Goal: Communication & Community: Answer question/provide support

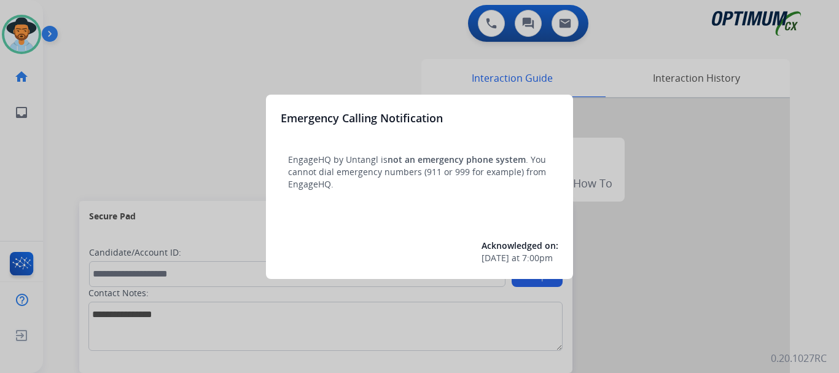
click at [234, 150] on div at bounding box center [419, 186] width 839 height 373
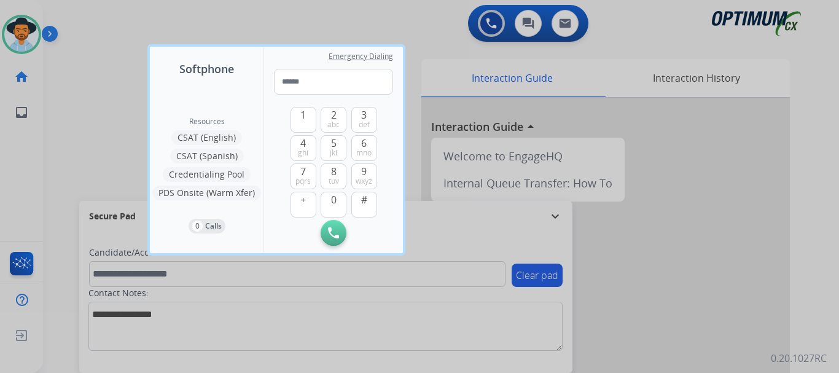
click at [371, 49] on div "Emergency Dialing 1 2 abc 3 def 4 ghi 5 jkl 6 mno 7 pqrs 8 tuv 9 wxyz + 0 # Ini…" at bounding box center [333, 150] width 139 height 206
click at [331, 181] on span "tuv" at bounding box center [334, 181] width 10 height 10
click at [336, 150] on span "jkl" at bounding box center [333, 153] width 7 height 10
click at [334, 196] on span "0" at bounding box center [334, 199] width 6 height 15
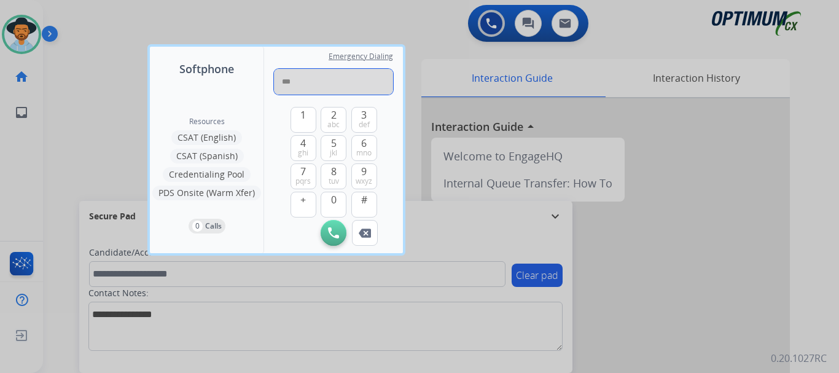
click at [318, 74] on input "***" at bounding box center [333, 82] width 119 height 26
type input "**********"
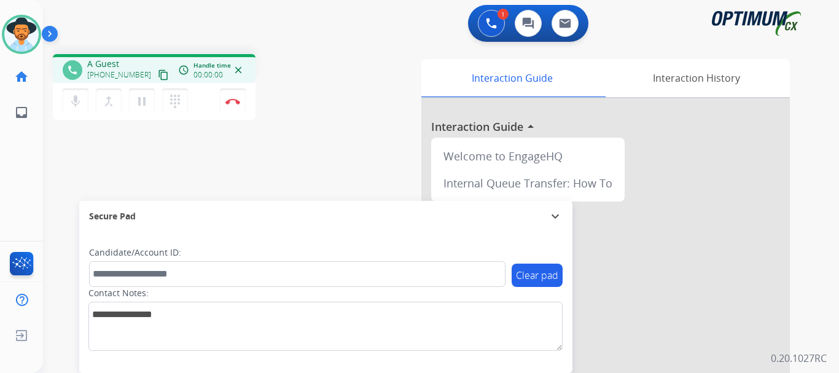
click at [309, 37] on div "1 Voice Interactions 0 Chat Interactions 0 Email Interactions" at bounding box center [434, 24] width 752 height 39
click at [305, 50] on div "phone A Guest +18503004323 content_copy access_time Call metrics Queue 00:07 Ho…" at bounding box center [426, 300] width 767 height 512
click at [228, 98] on img at bounding box center [233, 101] width 15 height 6
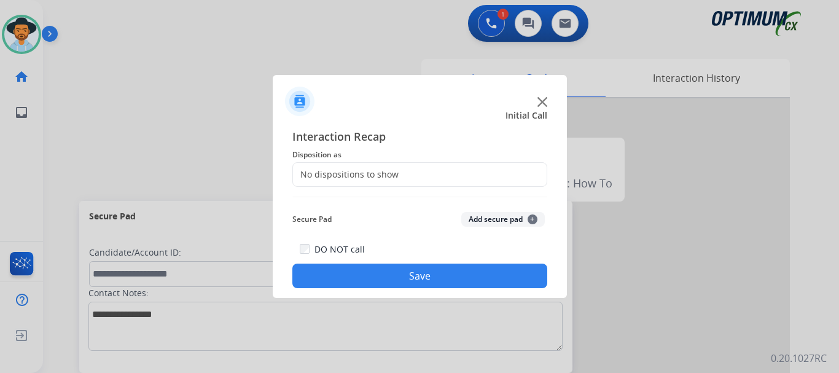
click at [487, 215] on button "Add secure pad +" at bounding box center [503, 219] width 84 height 15
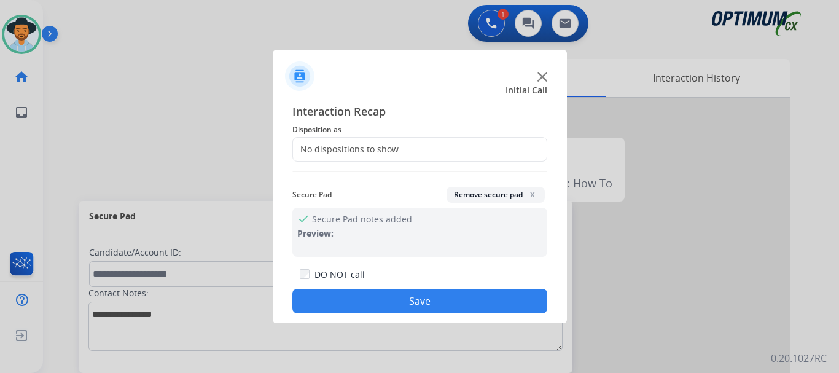
click at [389, 161] on div "No dispositions to show" at bounding box center [419, 149] width 255 height 25
click at [373, 142] on div "No dispositions to show" at bounding box center [419, 149] width 255 height 25
click at [370, 132] on span "Disposition as" at bounding box center [419, 129] width 255 height 15
click at [365, 146] on div "No dispositions to show" at bounding box center [346, 149] width 106 height 12
click at [201, 163] on div at bounding box center [419, 186] width 839 height 373
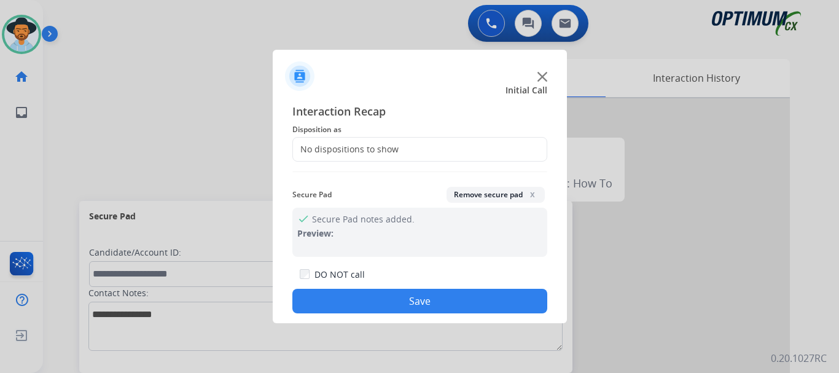
click at [392, 144] on div "No dispositions to show" at bounding box center [346, 149] width 106 height 12
click at [364, 150] on div "No dispositions to show" at bounding box center [346, 149] width 106 height 12
click at [402, 82] on div at bounding box center [420, 71] width 294 height 43
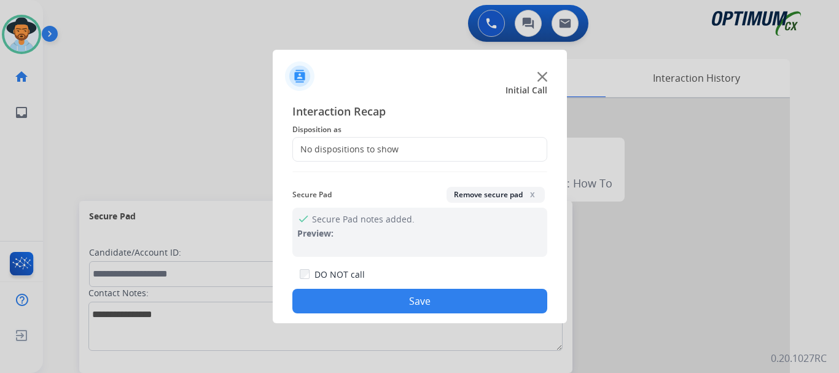
click at [416, 147] on div "No dispositions to show" at bounding box center [419, 149] width 255 height 25
click at [545, 77] on img at bounding box center [543, 77] width 10 height 10
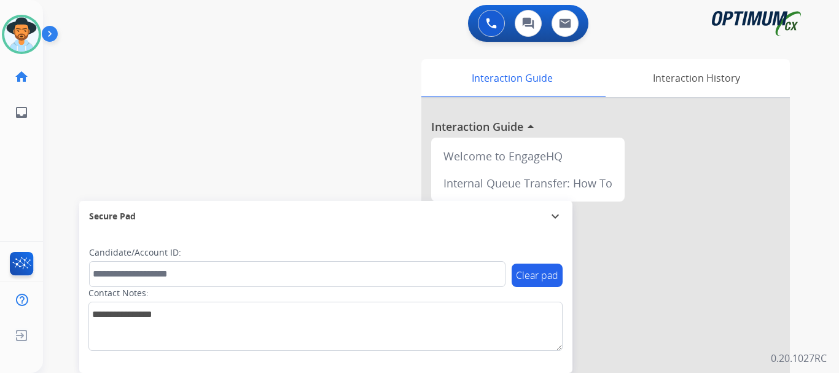
click at [235, 104] on div "swap_horiz Break voice bridge close_fullscreen Connect 3-Way Call merge_type Se…" at bounding box center [426, 300] width 767 height 512
click at [55, 45] on img at bounding box center [52, 36] width 21 height 23
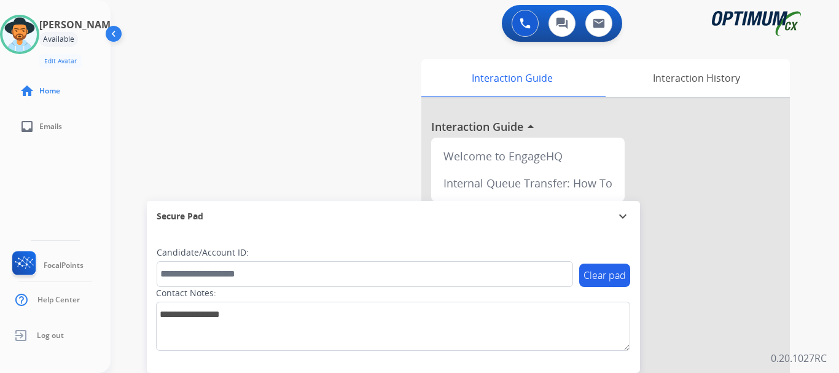
click at [519, 31] on button at bounding box center [525, 23] width 27 height 27
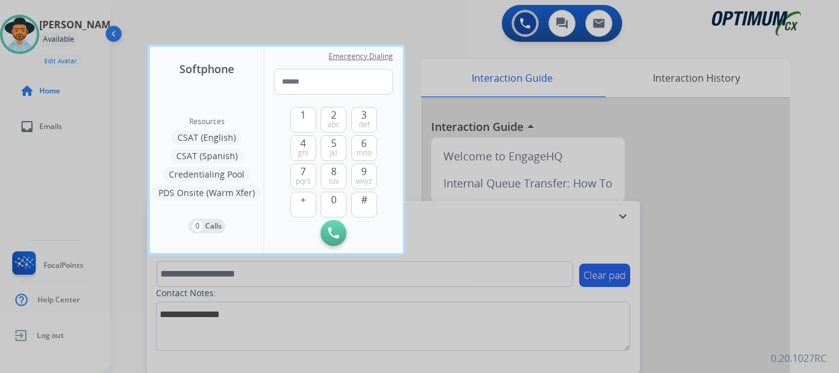
click at [334, 178] on span "tuv" at bounding box center [334, 181] width 10 height 10
click at [331, 146] on span "5" at bounding box center [334, 143] width 6 height 15
click at [325, 184] on button "8 tuv" at bounding box center [334, 176] width 26 height 26
click at [364, 111] on span "3" at bounding box center [364, 115] width 6 height 15
click at [334, 183] on span "tuv" at bounding box center [334, 181] width 10 height 10
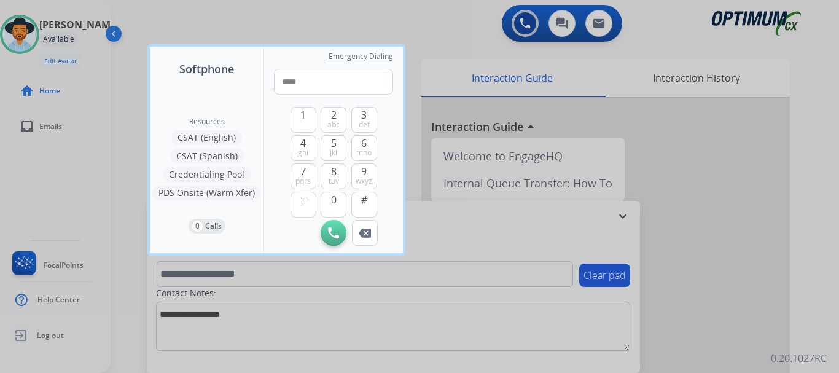
click at [336, 184] on span "tuv" at bounding box center [334, 181] width 10 height 10
click at [364, 226] on button "Remove Number" at bounding box center [365, 233] width 26 height 26
click at [365, 232] on img at bounding box center [365, 233] width 12 height 9
click at [367, 222] on button "Remove Number" at bounding box center [365, 233] width 26 height 26
click at [362, 226] on button "Remove Number" at bounding box center [365, 233] width 26 height 26
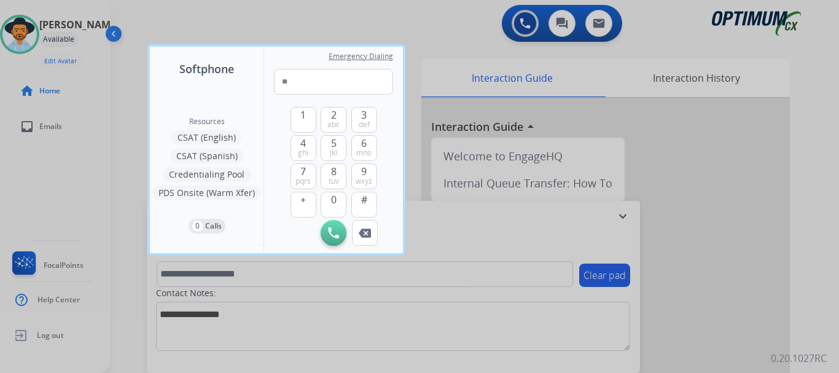
click at [336, 203] on span "0" at bounding box center [334, 199] width 6 height 15
click at [364, 115] on span "3" at bounding box center [364, 115] width 6 height 15
click at [334, 206] on span "0" at bounding box center [334, 199] width 6 height 15
click at [332, 198] on span "0" at bounding box center [334, 199] width 6 height 15
click at [364, 115] on span "3" at bounding box center [364, 115] width 6 height 15
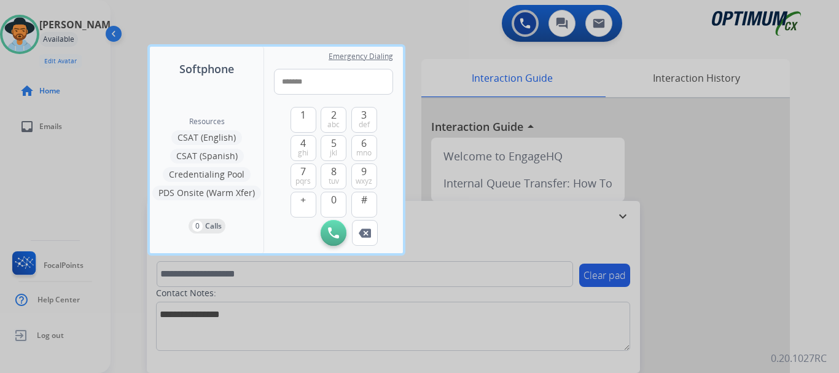
click at [359, 120] on span "def" at bounding box center [364, 125] width 11 height 10
click at [363, 232] on img at bounding box center [365, 233] width 12 height 9
click at [366, 229] on img at bounding box center [365, 233] width 12 height 9
click at [366, 232] on img at bounding box center [365, 233] width 12 height 9
click at [334, 203] on span "0" at bounding box center [334, 199] width 6 height 15
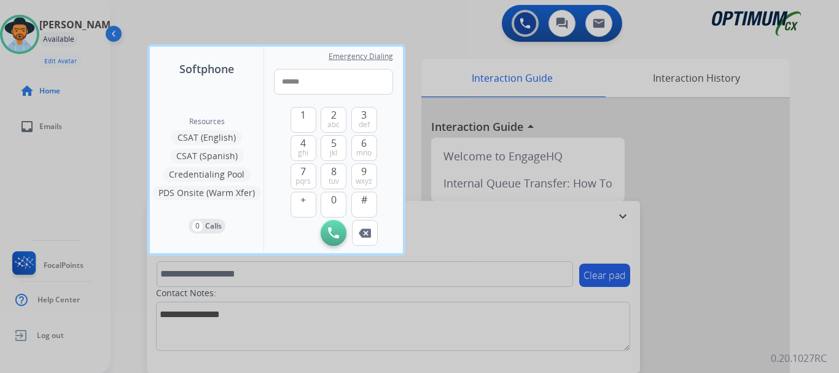
click at [311, 145] on button "4 ghi" at bounding box center [304, 148] width 26 height 26
click at [370, 123] on button "3 def" at bounding box center [364, 120] width 26 height 26
click at [339, 125] on span "abc" at bounding box center [334, 125] width 12 height 10
click at [366, 128] on span "def" at bounding box center [364, 125] width 11 height 10
type input "**********"
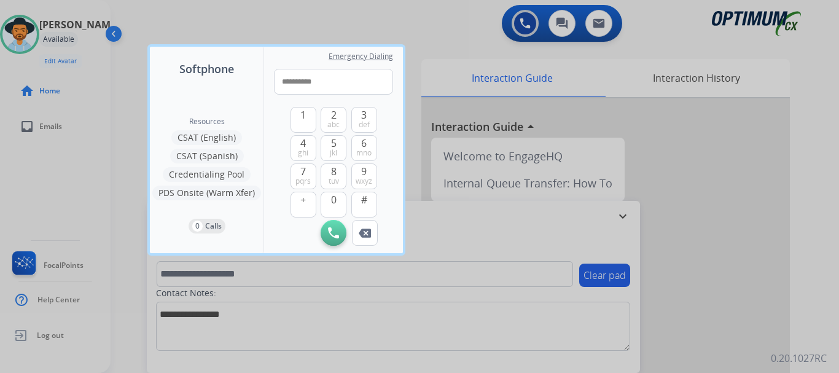
click at [337, 231] on img at bounding box center [333, 232] width 11 height 11
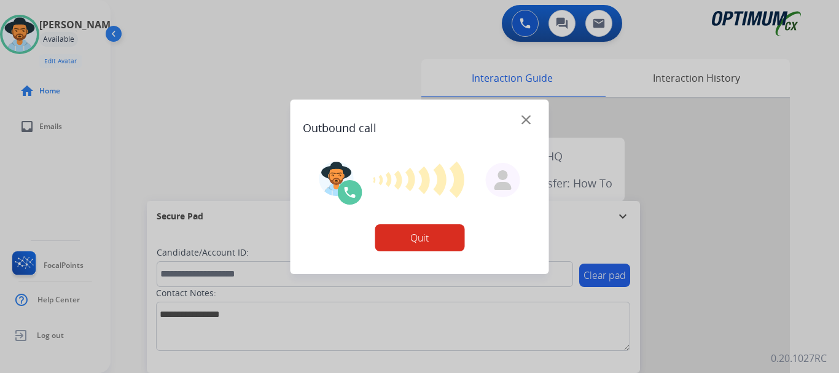
click at [527, 122] on img at bounding box center [526, 119] width 9 height 9
click at [528, 122] on img at bounding box center [526, 119] width 9 height 9
click at [526, 122] on img at bounding box center [526, 119] width 9 height 9
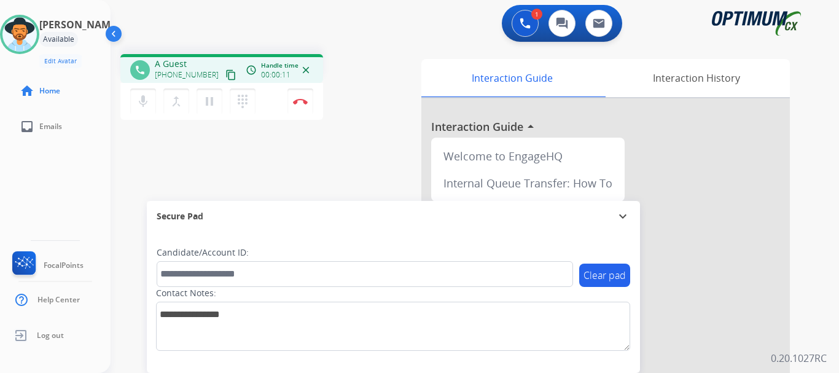
click at [298, 103] on img at bounding box center [300, 101] width 15 height 6
click at [302, 104] on img at bounding box center [300, 101] width 15 height 6
click at [300, 103] on img at bounding box center [300, 101] width 15 height 6
click at [312, 103] on button "Disconnect" at bounding box center [301, 101] width 26 height 26
click at [304, 104] on button "Disconnect" at bounding box center [301, 101] width 26 height 26
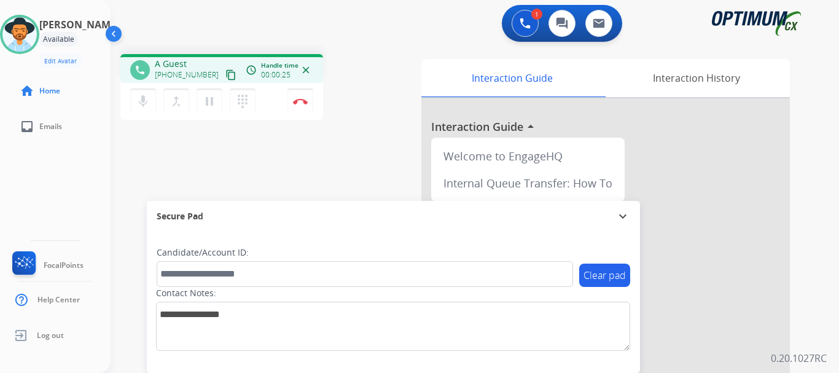
click at [300, 101] on img at bounding box center [300, 101] width 15 height 6
click at [306, 111] on button "Disconnect" at bounding box center [301, 101] width 26 height 26
click at [292, 98] on button "Disconnect" at bounding box center [301, 101] width 26 height 26
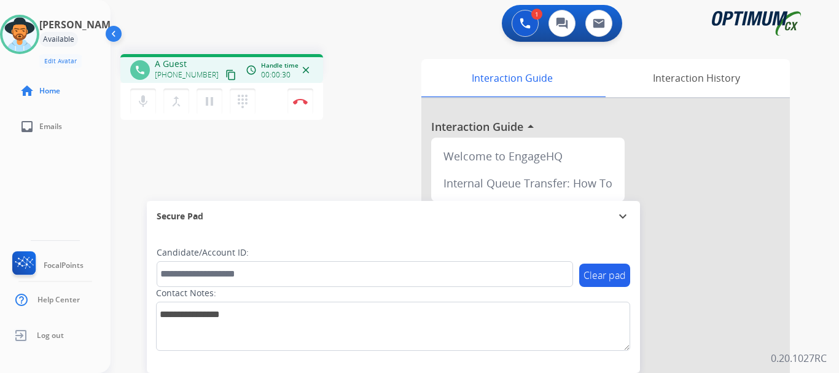
click at [292, 98] on button "Disconnect" at bounding box center [301, 101] width 26 height 26
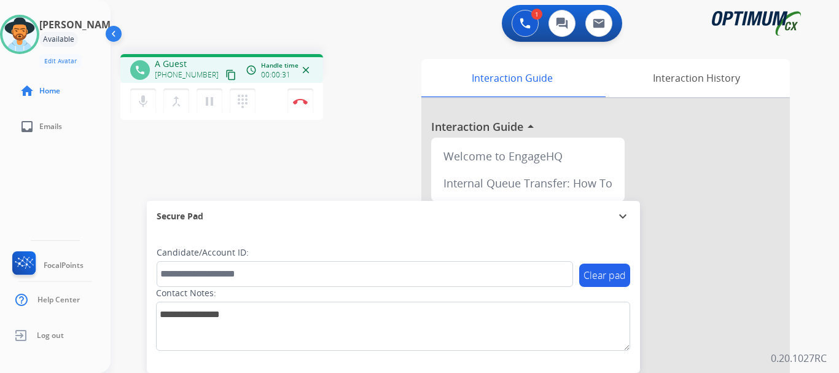
click at [292, 98] on button "Disconnect" at bounding box center [301, 101] width 26 height 26
click at [300, 99] on img at bounding box center [300, 101] width 15 height 6
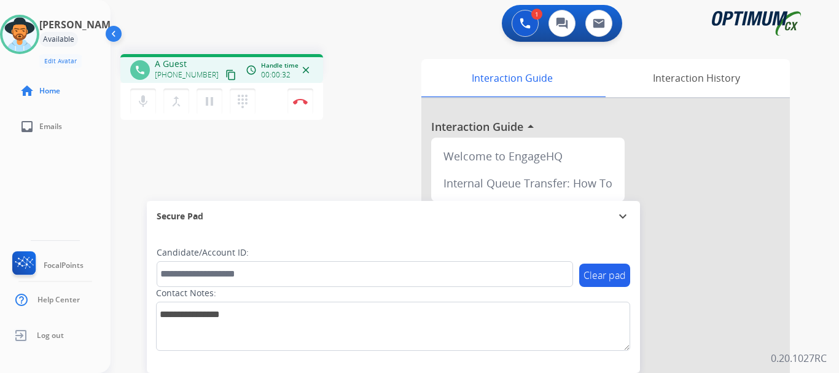
click at [300, 99] on img at bounding box center [300, 101] width 15 height 6
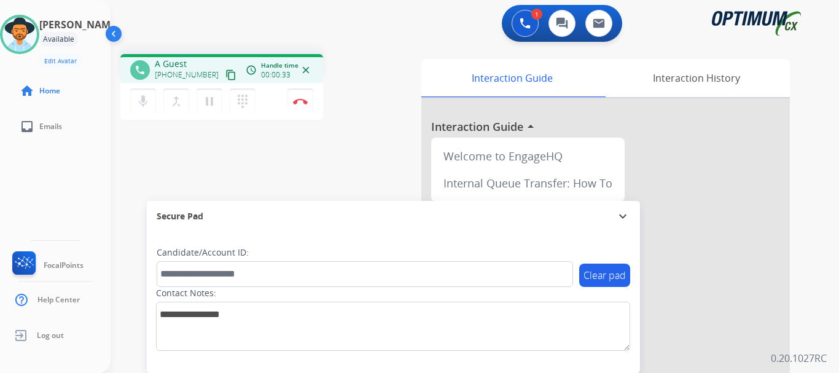
click at [300, 99] on img at bounding box center [300, 101] width 15 height 6
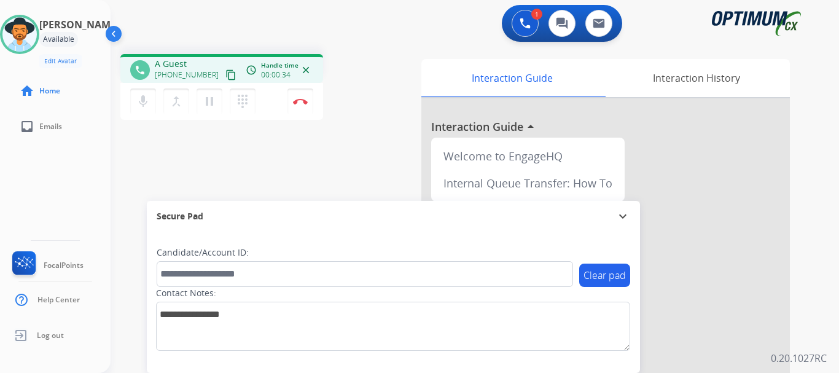
click at [300, 99] on img at bounding box center [300, 101] width 15 height 6
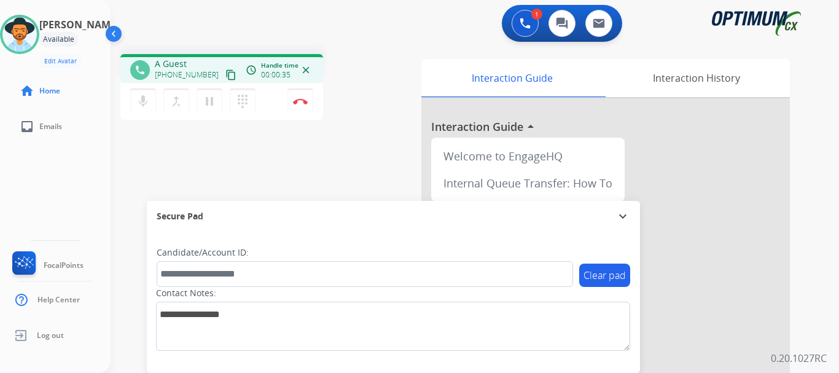
click at [300, 99] on img at bounding box center [300, 101] width 15 height 6
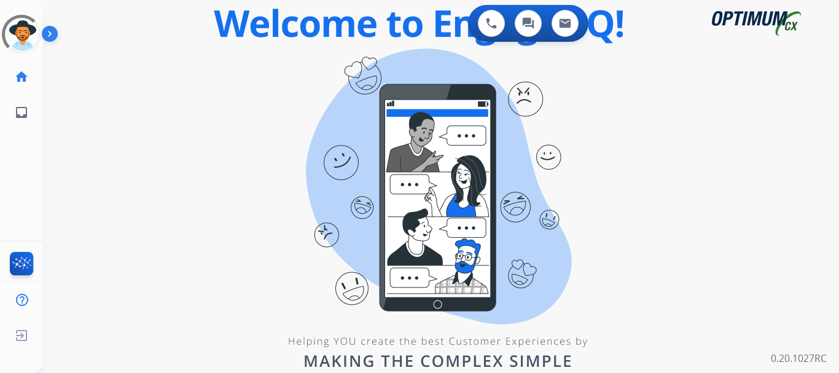
click at [52, 34] on img at bounding box center [52, 36] width 21 height 23
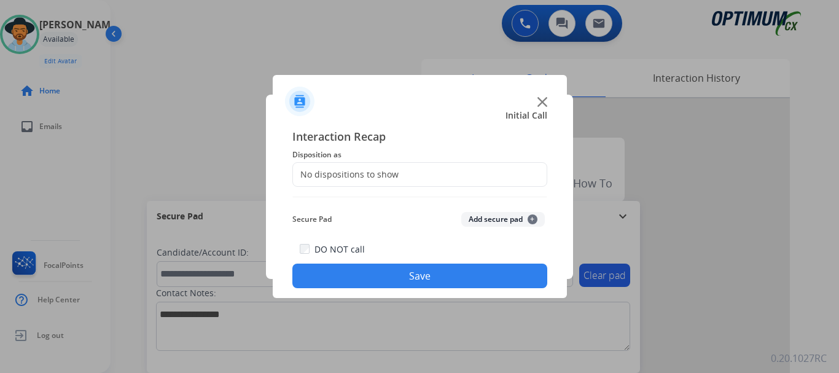
click at [500, 118] on div "Initial Call" at bounding box center [410, 115] width 294 height 12
click at [446, 173] on div "No dispositions to show" at bounding box center [419, 174] width 255 height 25
click at [542, 99] on img at bounding box center [543, 102] width 10 height 10
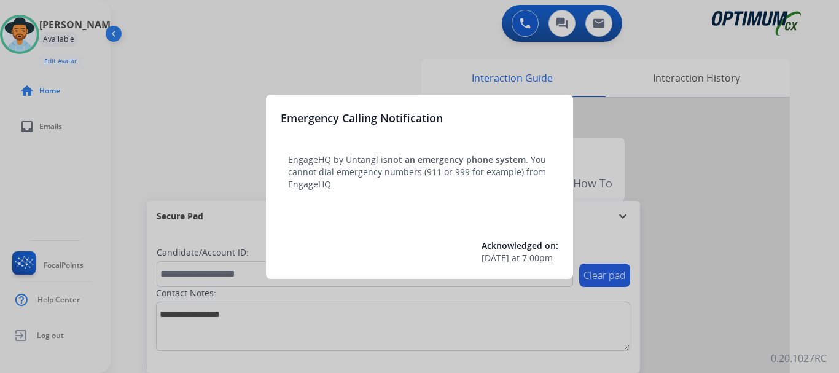
click at [432, 89] on div at bounding box center [419, 186] width 839 height 373
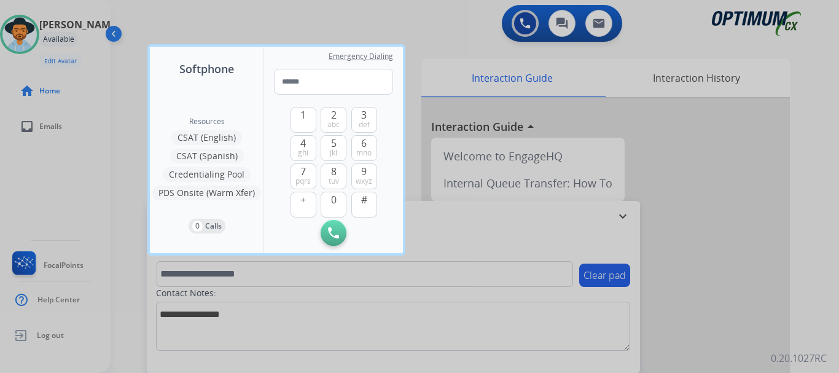
click at [404, 68] on div "Softphone Resources CSAT (English) CSAT (Spanish) Credentialing Pool PDS Onsite…" at bounding box center [276, 149] width 258 height 211
click at [415, 45] on div at bounding box center [419, 186] width 839 height 373
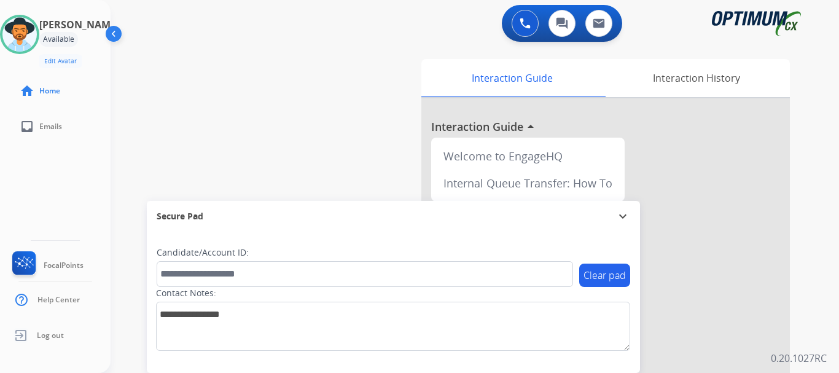
click at [520, 16] on button at bounding box center [525, 23] width 27 height 27
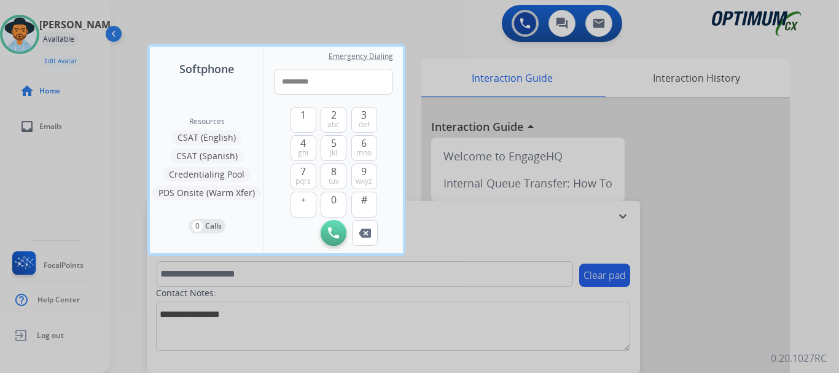
type input "**********"
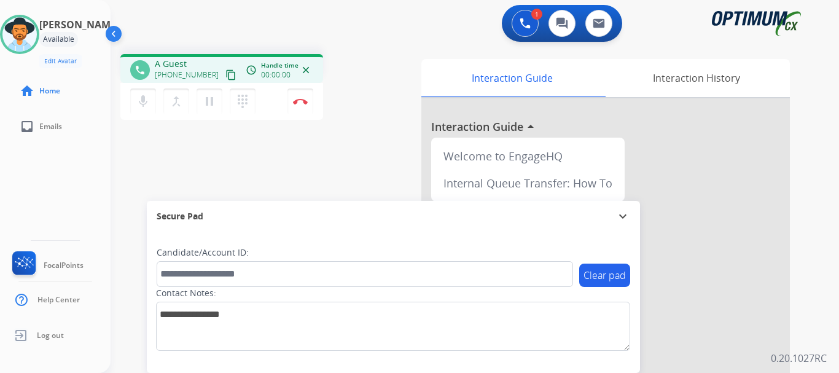
click at [300, 101] on img at bounding box center [300, 101] width 15 height 6
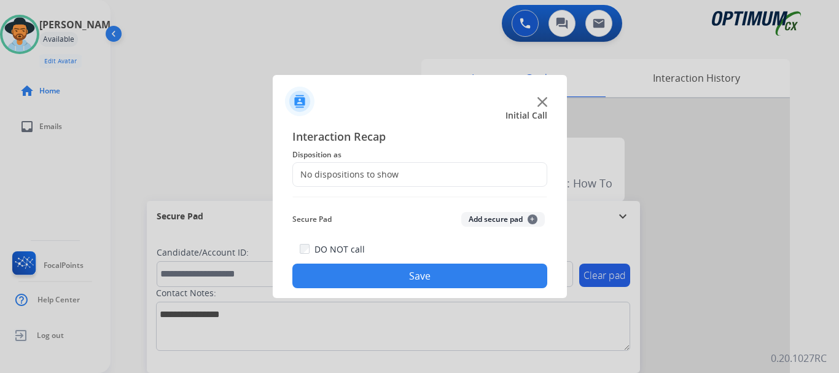
click at [543, 96] on div at bounding box center [420, 96] width 294 height 43
click at [543, 102] on img at bounding box center [543, 102] width 10 height 10
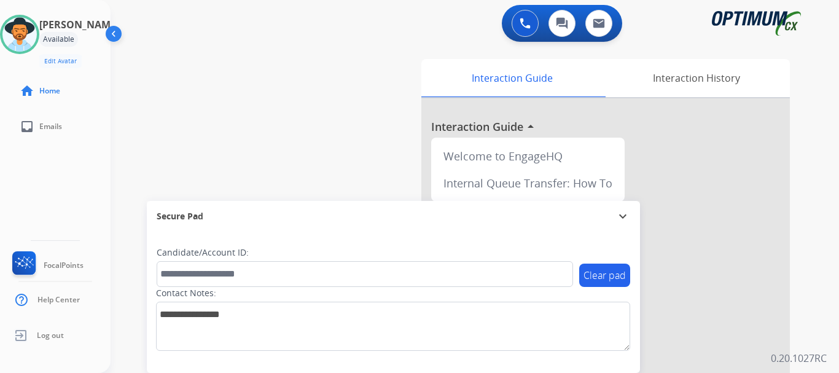
click at [340, 70] on div "swap_horiz Break voice bridge close_fullscreen Connect 3-Way Call merge_type Se…" at bounding box center [460, 300] width 699 height 512
